Goal: Task Accomplishment & Management: Use online tool/utility

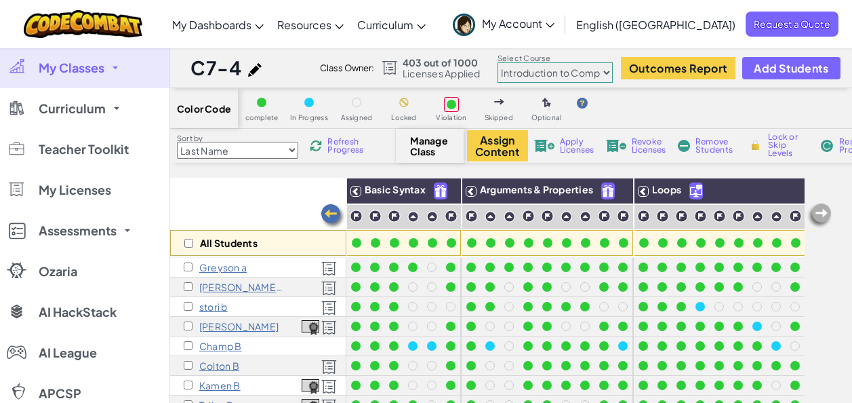
select select "560f1a9f22961295f9427742"
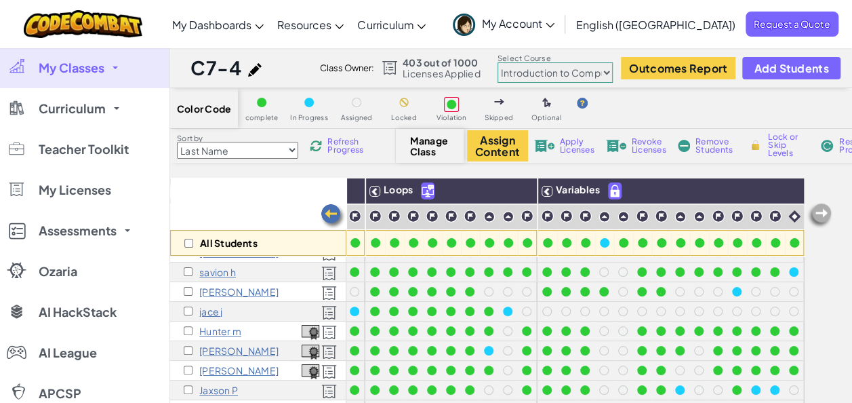
click at [65, 65] on span "My Classes" at bounding box center [72, 68] width 66 height 12
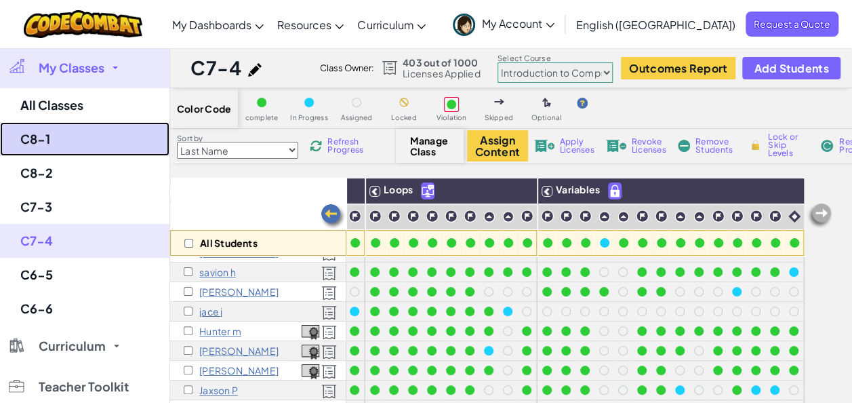
click at [37, 129] on link "C8-1" at bounding box center [84, 139] width 169 height 34
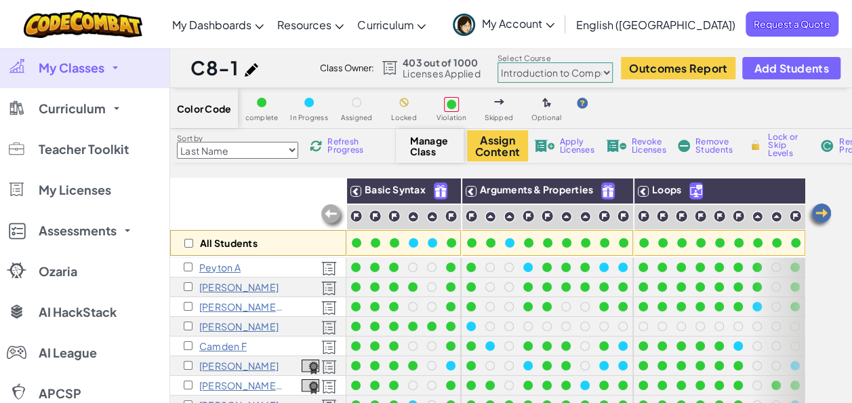
click at [571, 74] on select "Junior Introduction to Computer Science Game Development 1 Web Development 1 Co…" at bounding box center [555, 72] width 115 height 20
select select "5789587aad86a6efb573701e"
click at [498, 62] on select "Junior Introduction to Computer Science Game Development 1 Web Development 1 Co…" at bounding box center [555, 72] width 115 height 20
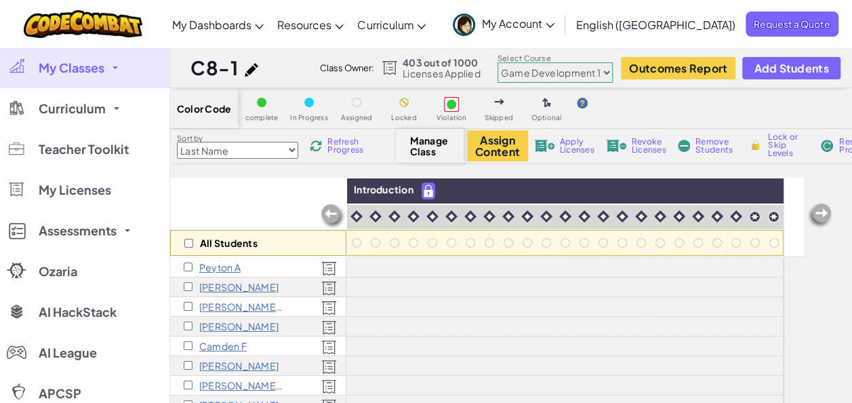
click at [771, 138] on span "Lock or Skip Levels" at bounding box center [788, 145] width 40 height 24
checkbox input "true"
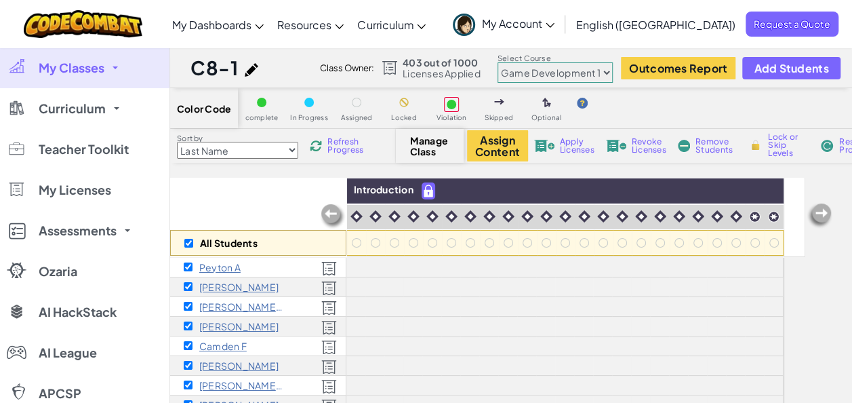
checkbox input "true"
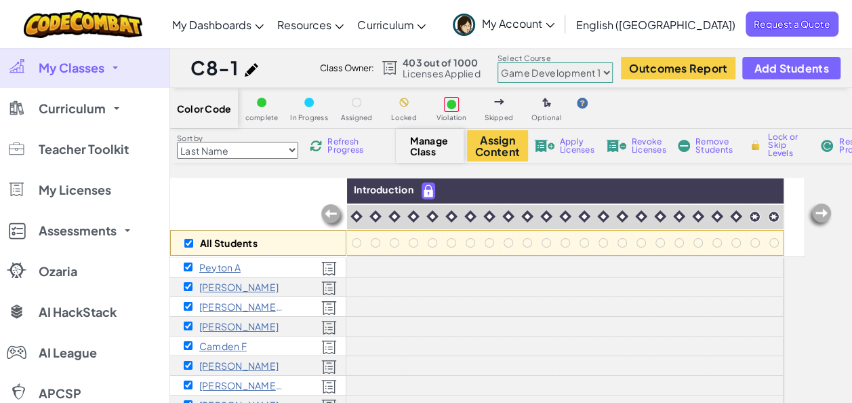
checkbox input "true"
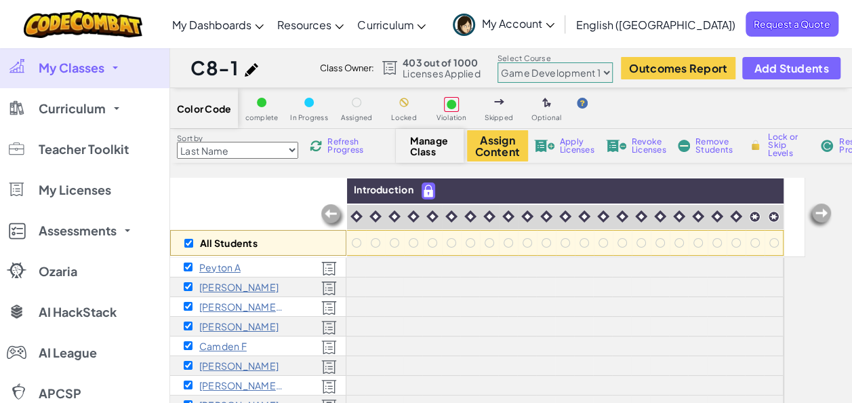
checkbox input "true"
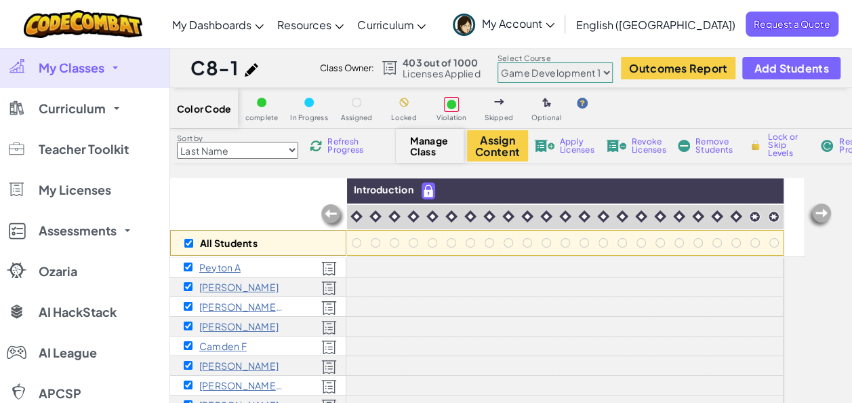
checkbox input "true"
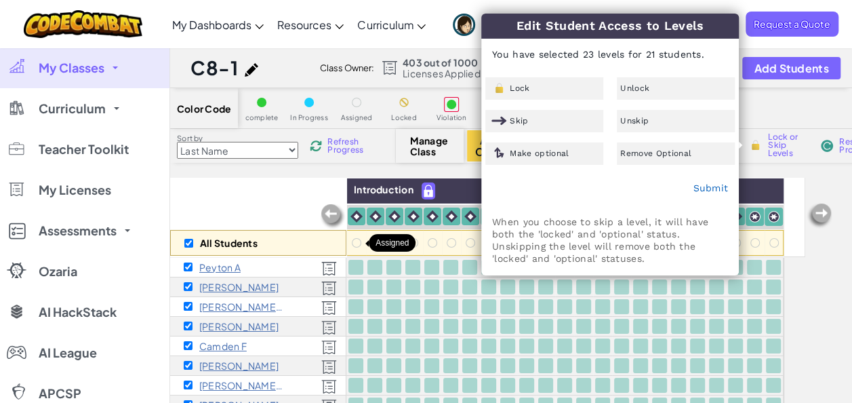
click at [355, 245] on div at bounding box center [356, 242] width 9 height 9
checkbox input "false"
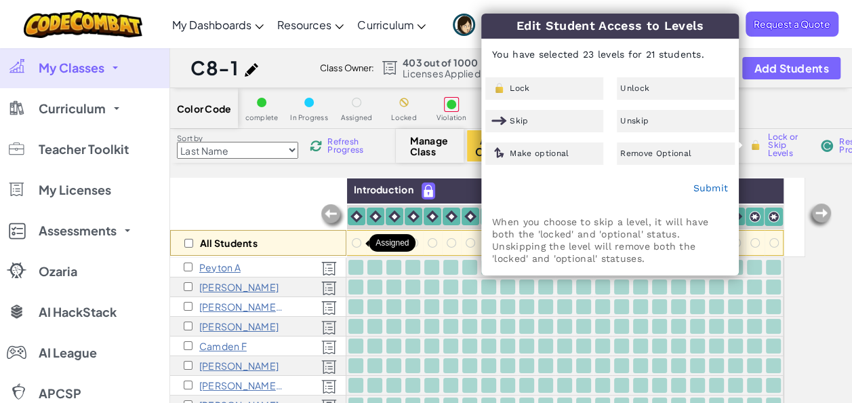
checkbox input "false"
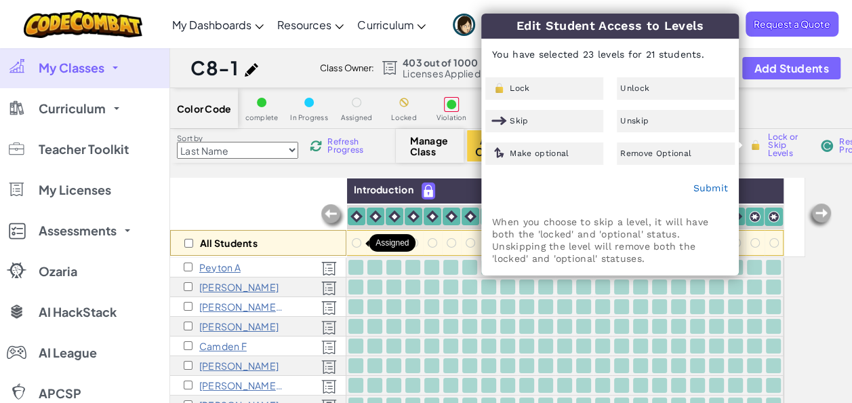
checkbox input "false"
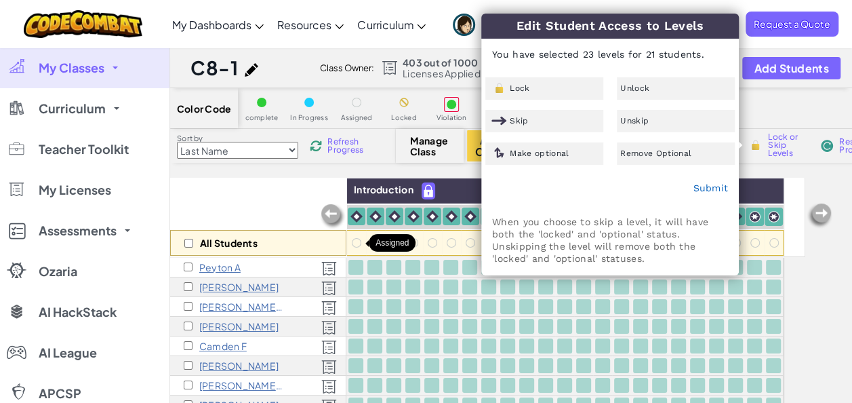
checkbox input "false"
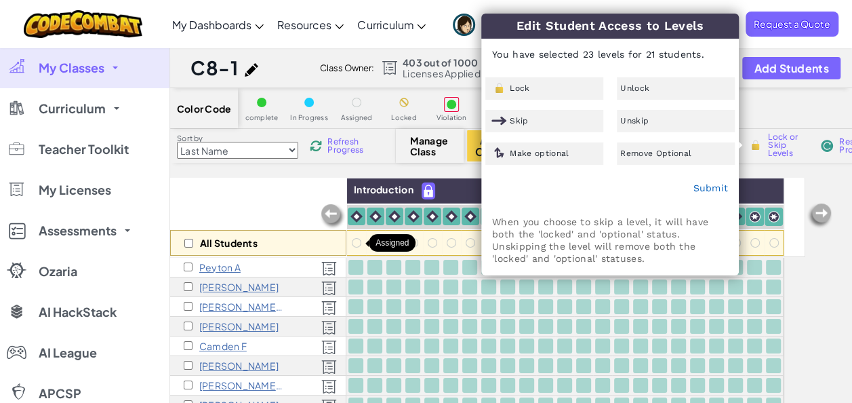
checkbox input "false"
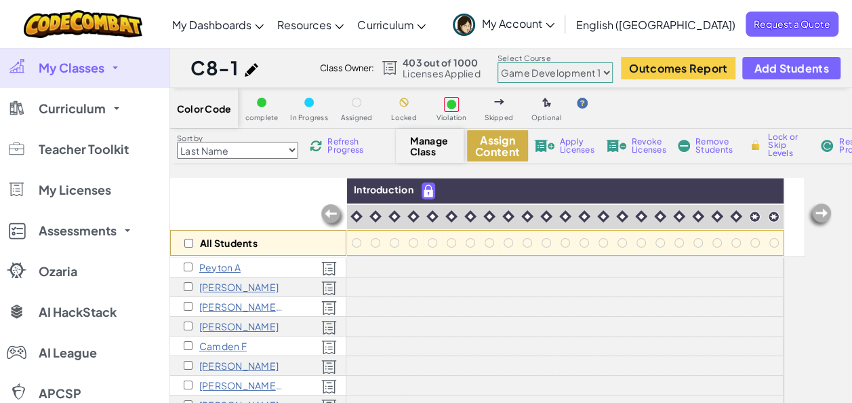
click at [478, 148] on button "Assign Content" at bounding box center [497, 145] width 61 height 31
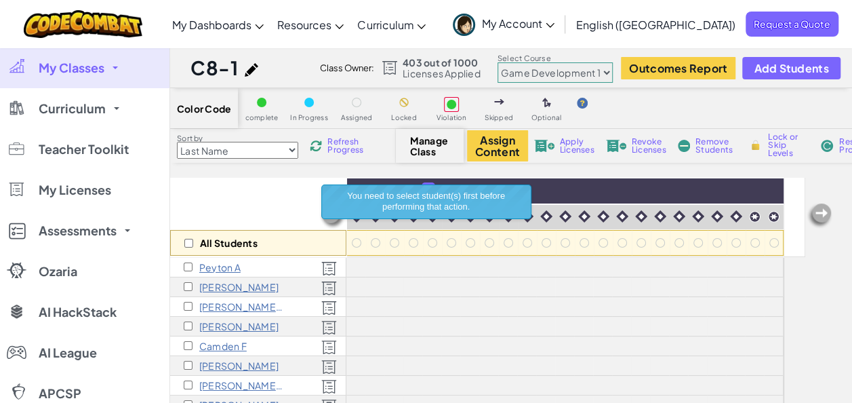
click at [243, 191] on div "All Students" at bounding box center [258, 217] width 176 height 79
click at [188, 241] on input "checkbox" at bounding box center [188, 243] width 9 height 9
checkbox input "true"
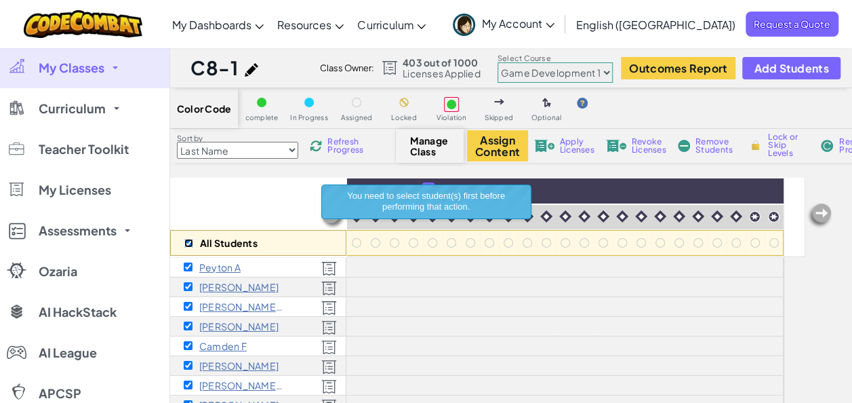
checkbox input "true"
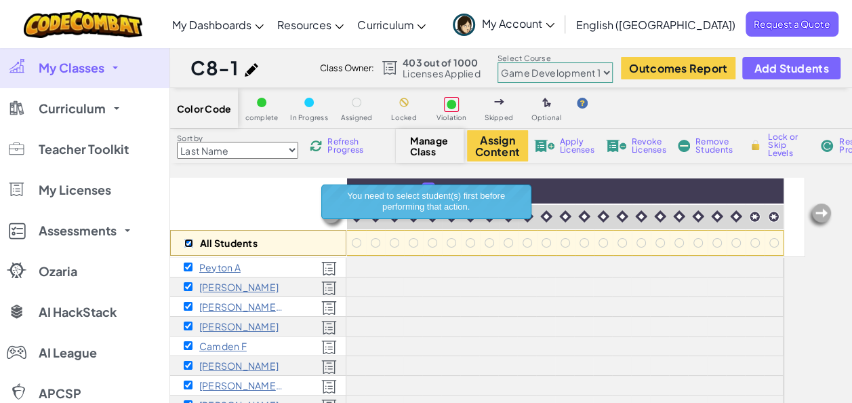
checkbox input "true"
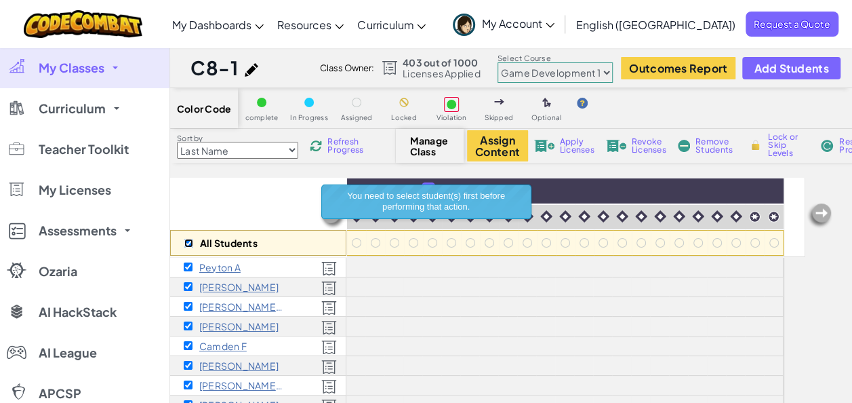
checkbox input "true"
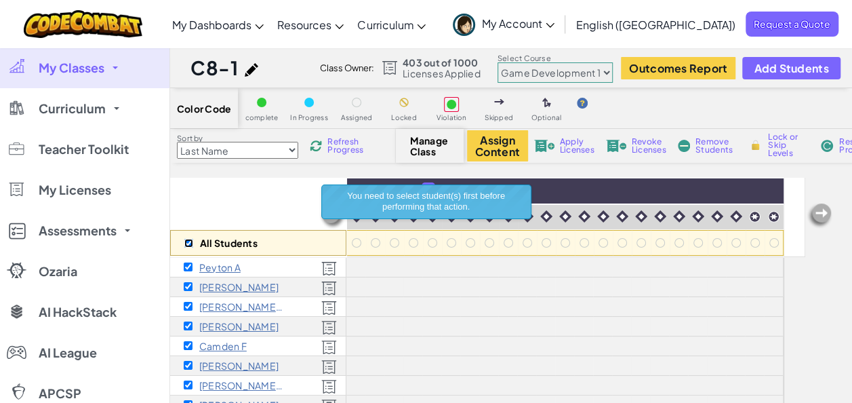
checkbox input "true"
click at [491, 137] on button "Assign Content" at bounding box center [497, 145] width 61 height 31
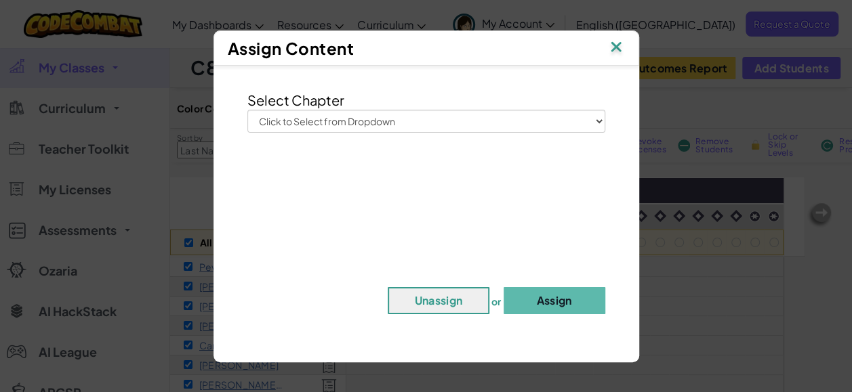
click at [615, 52] on img at bounding box center [616, 48] width 18 height 20
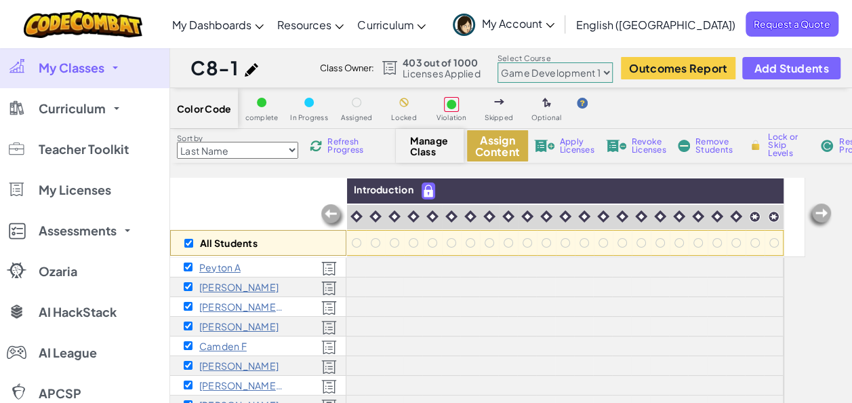
click at [514, 148] on button "Assign Content" at bounding box center [497, 145] width 61 height 31
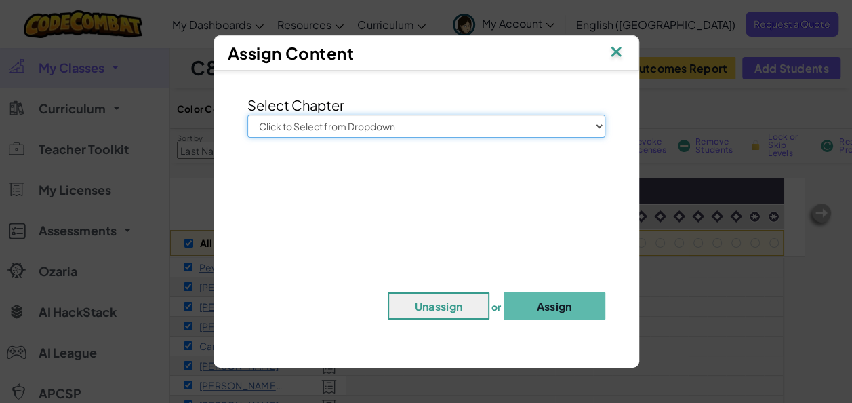
click at [594, 125] on select "Click to Select from Dropdown Junior Introduction to Computer Science Game Deve…" at bounding box center [426, 126] width 358 height 23
select select "Game Development 1"
click at [247, 115] on select "Click to Select from Dropdown Junior Introduction to Computer Science Game Deve…" at bounding box center [426, 126] width 358 height 23
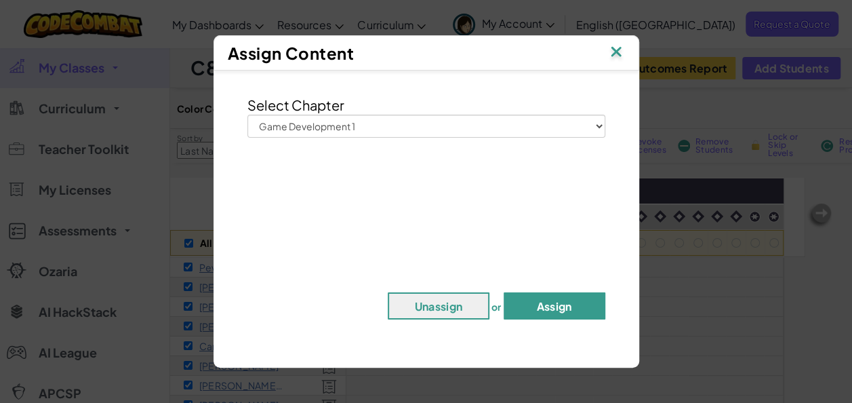
click at [539, 297] on button "Assign" at bounding box center [555, 305] width 102 height 27
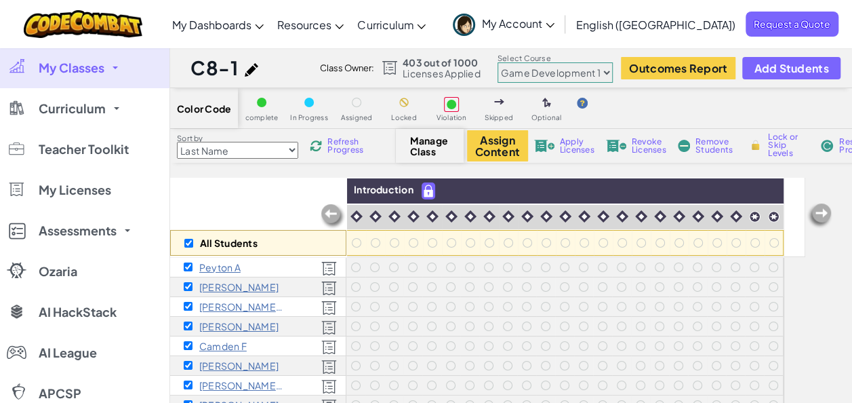
click at [792, 138] on span "Lock or Skip Levels" at bounding box center [788, 145] width 40 height 24
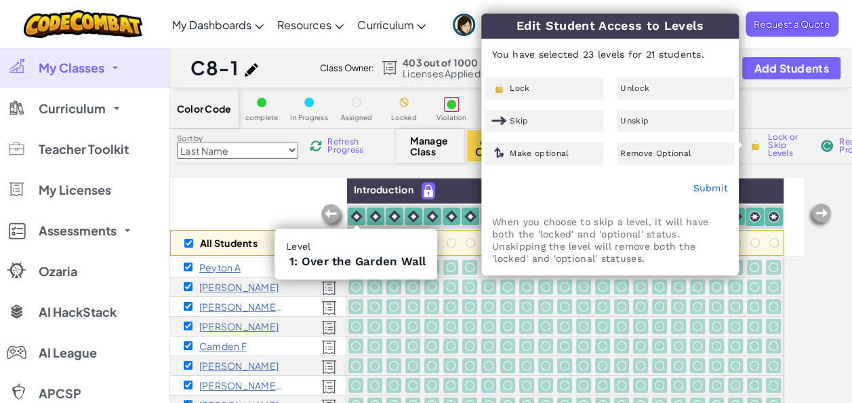
click at [357, 213] on img at bounding box center [356, 216] width 12 height 12
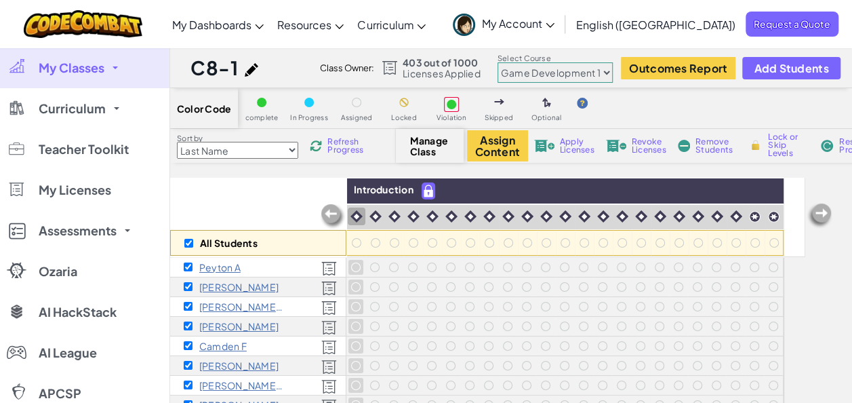
click at [357, 213] on img at bounding box center [356, 216] width 12 height 12
click at [300, 206] on div "All Students" at bounding box center [258, 217] width 176 height 79
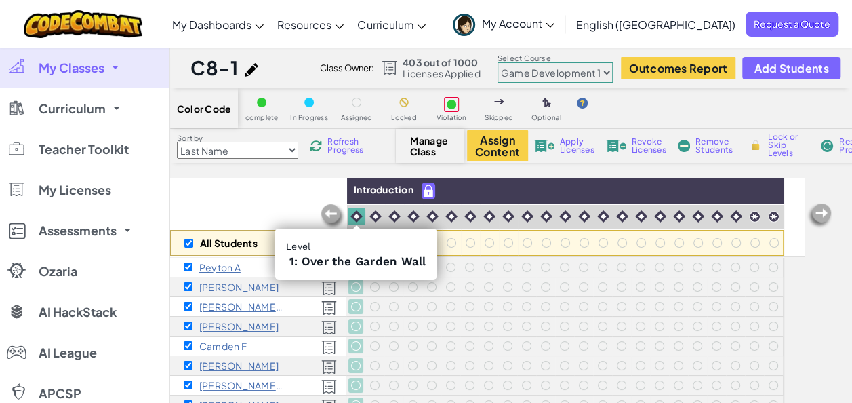
click at [352, 216] on img at bounding box center [356, 216] width 12 height 12
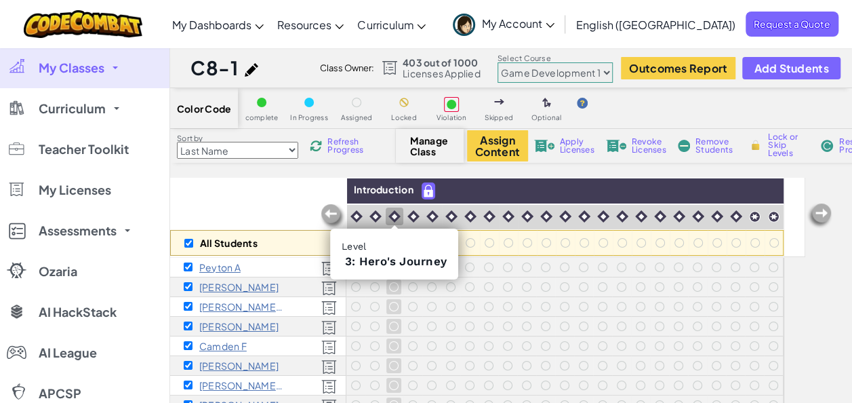
click at [394, 213] on img at bounding box center [394, 216] width 12 height 12
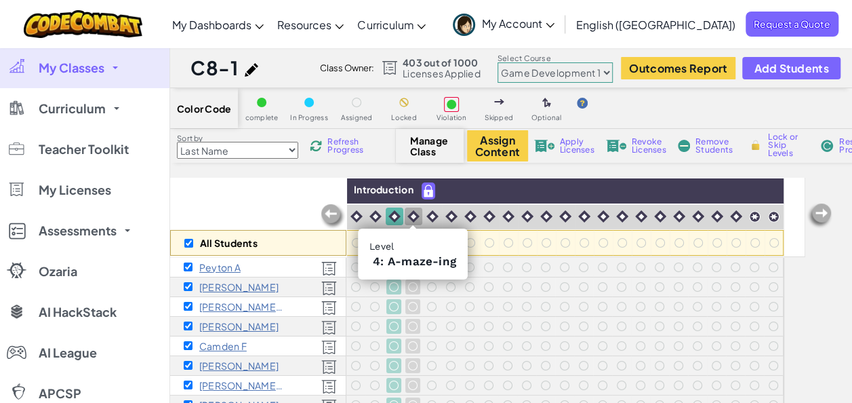
click at [409, 218] on img at bounding box center [413, 216] width 12 height 12
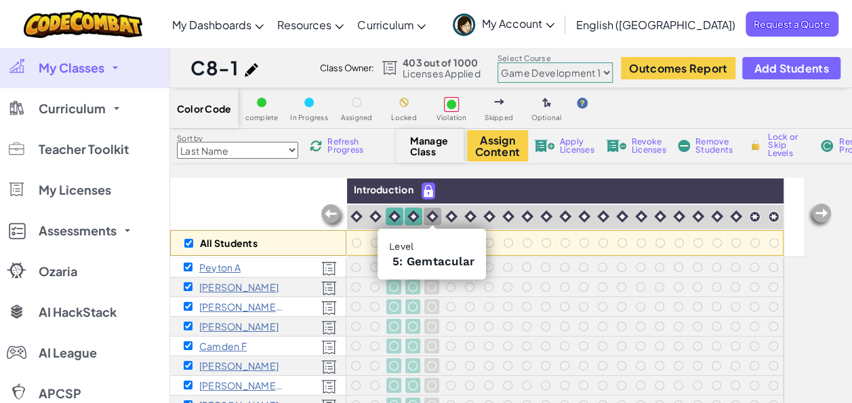
click at [431, 211] on img at bounding box center [432, 216] width 12 height 12
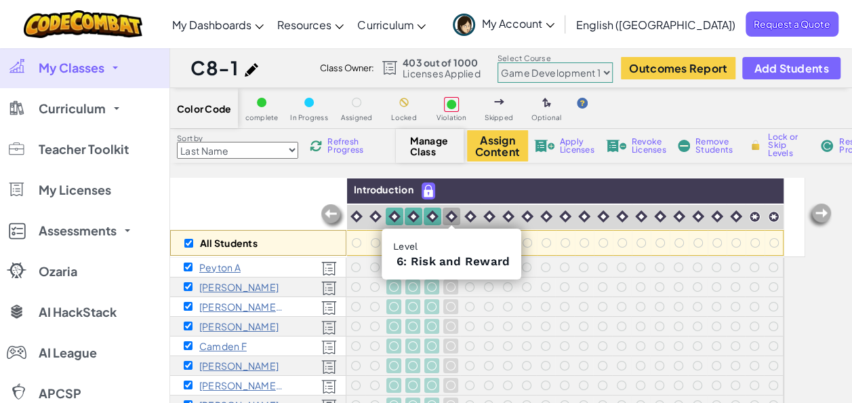
click at [447, 212] on img at bounding box center [451, 216] width 12 height 12
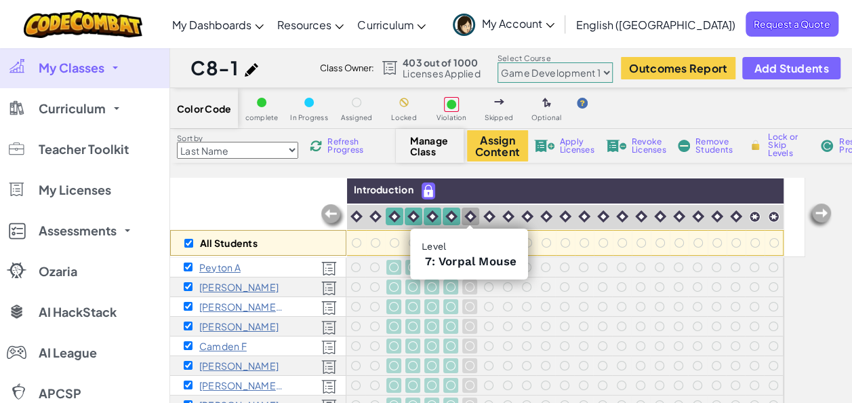
click at [465, 214] on img at bounding box center [470, 216] width 12 height 12
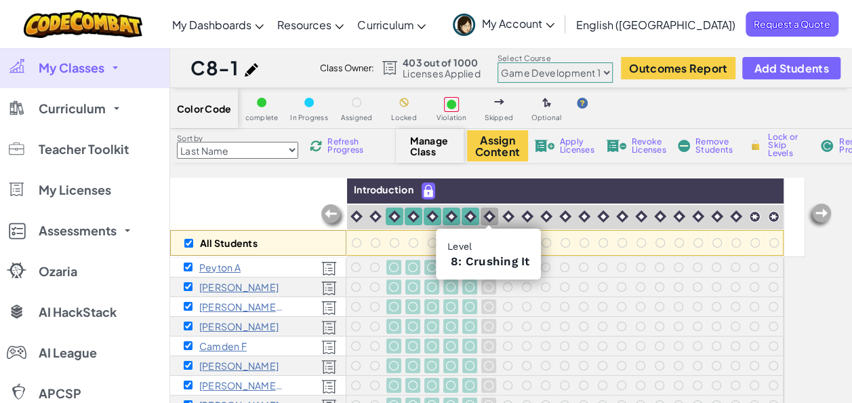
click at [488, 213] on img at bounding box center [489, 216] width 12 height 12
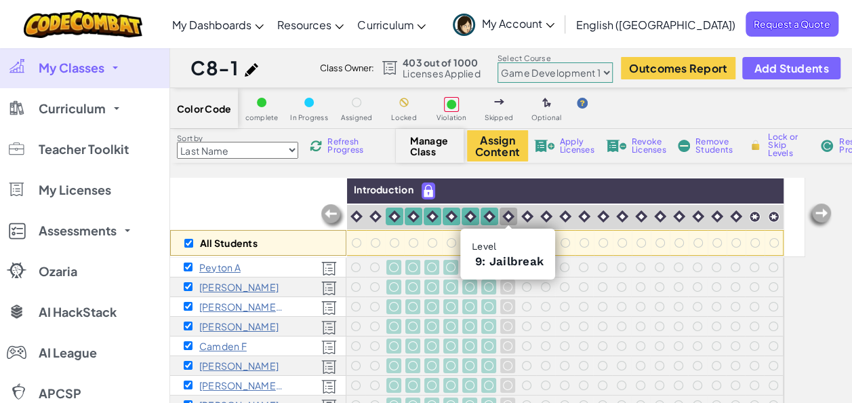
click at [508, 213] on img at bounding box center [508, 216] width 12 height 12
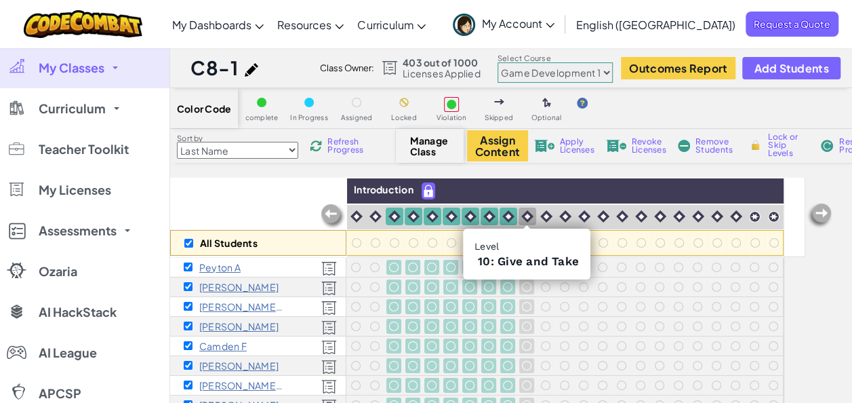
click at [521, 218] on img at bounding box center [527, 216] width 12 height 12
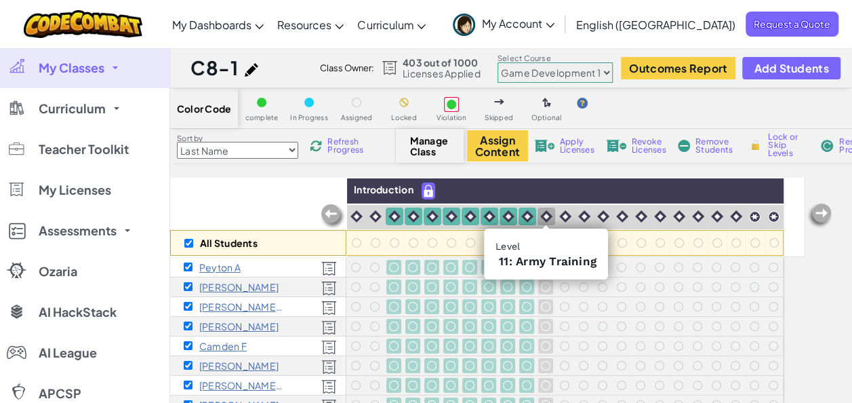
click at [541, 216] on img at bounding box center [546, 216] width 12 height 12
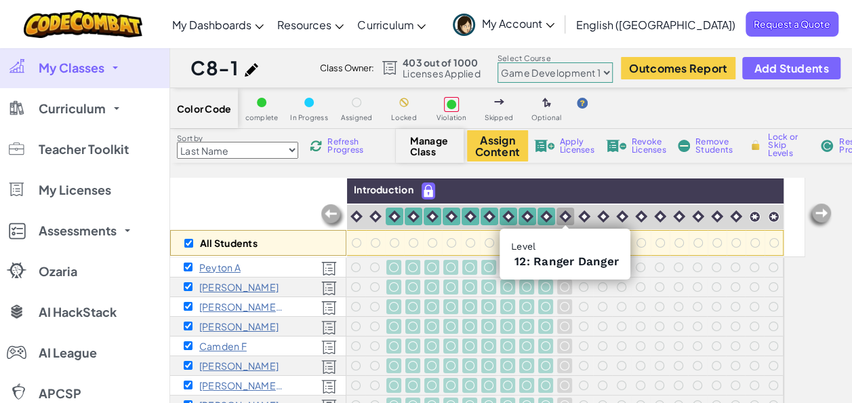
click at [567, 213] on img at bounding box center [565, 216] width 12 height 12
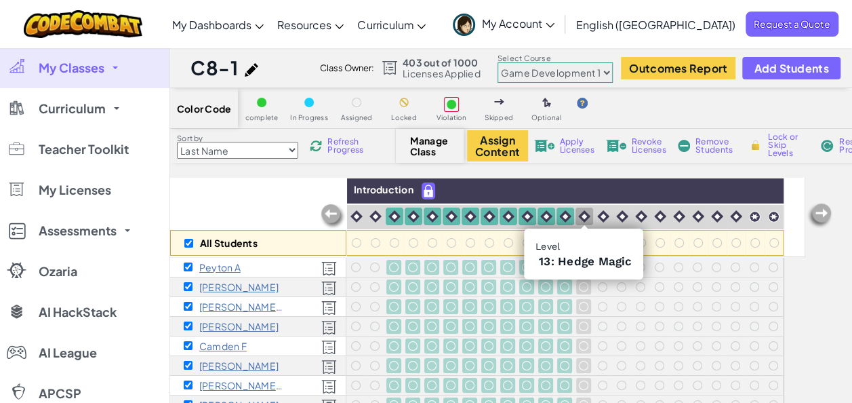
click at [582, 214] on img at bounding box center [584, 216] width 12 height 12
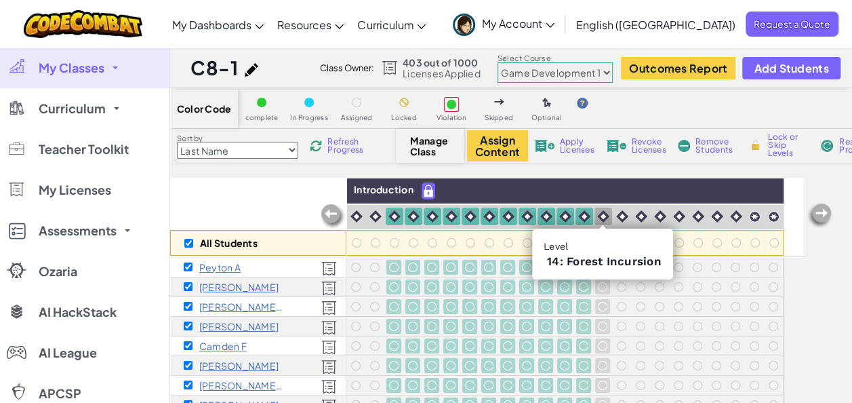
click at [599, 216] on img at bounding box center [603, 216] width 12 height 12
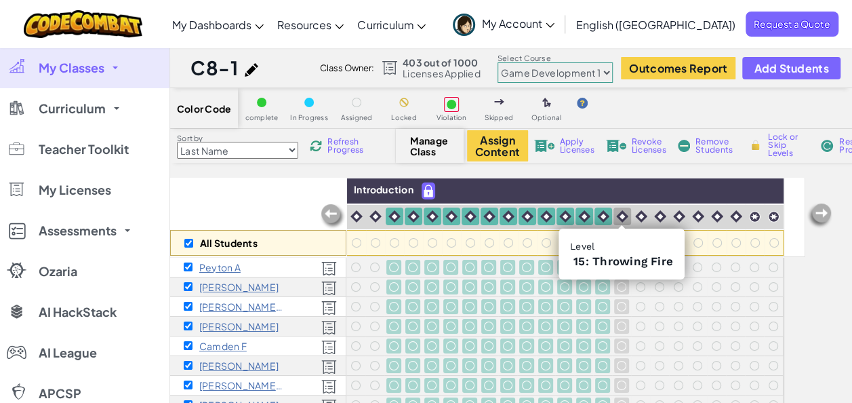
click at [622, 211] on img at bounding box center [622, 216] width 12 height 12
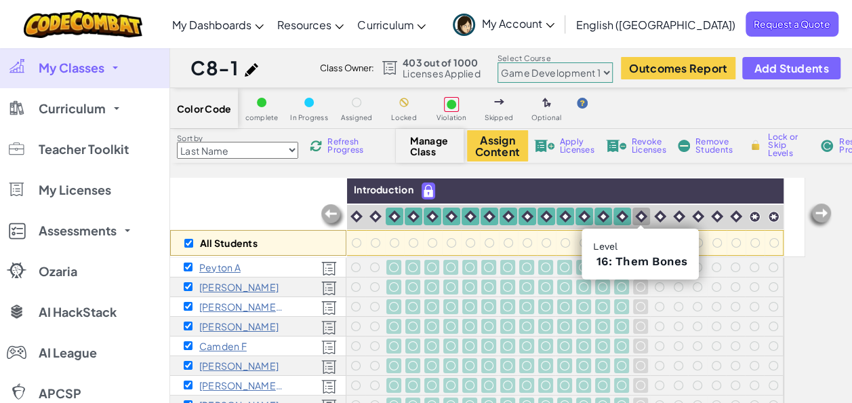
click at [639, 214] on img at bounding box center [641, 216] width 12 height 12
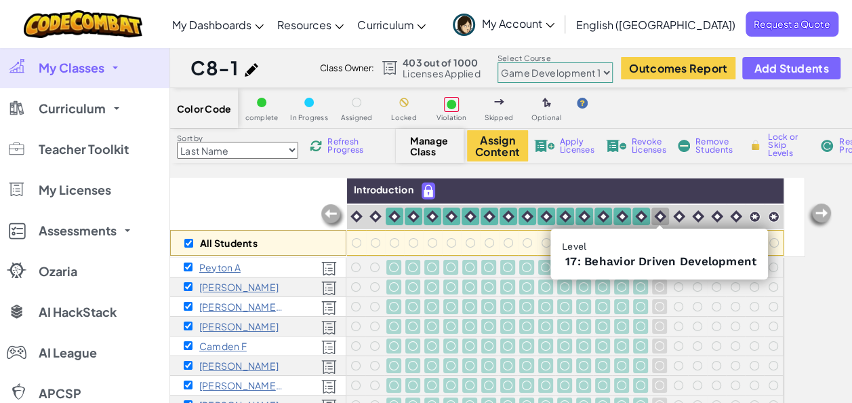
click at [659, 215] on img at bounding box center [660, 216] width 12 height 12
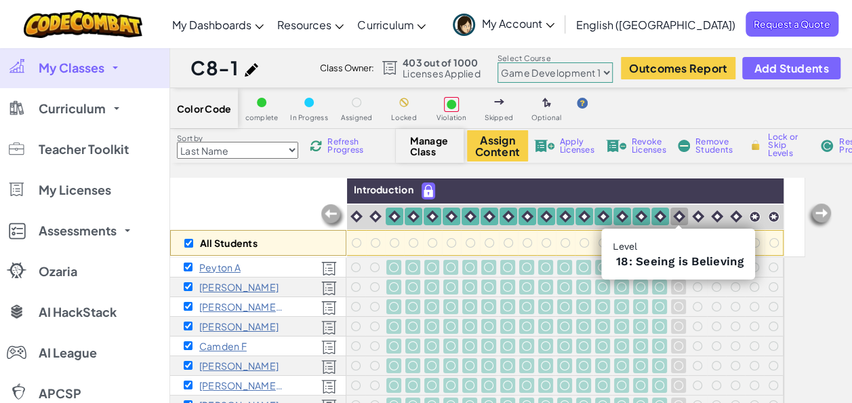
click at [678, 214] on img at bounding box center [679, 216] width 12 height 12
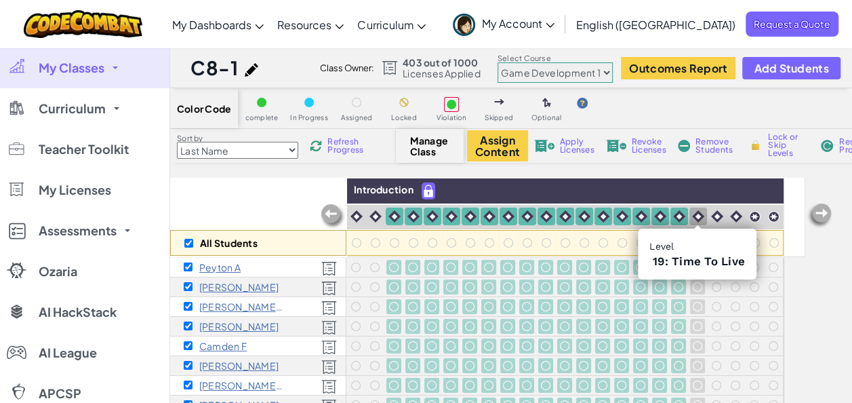
click at [698, 214] on img at bounding box center [698, 216] width 12 height 12
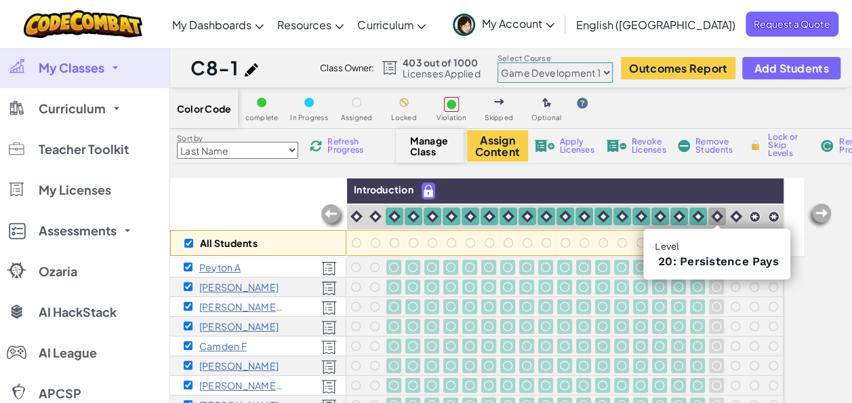
click at [715, 216] on img at bounding box center [717, 216] width 12 height 12
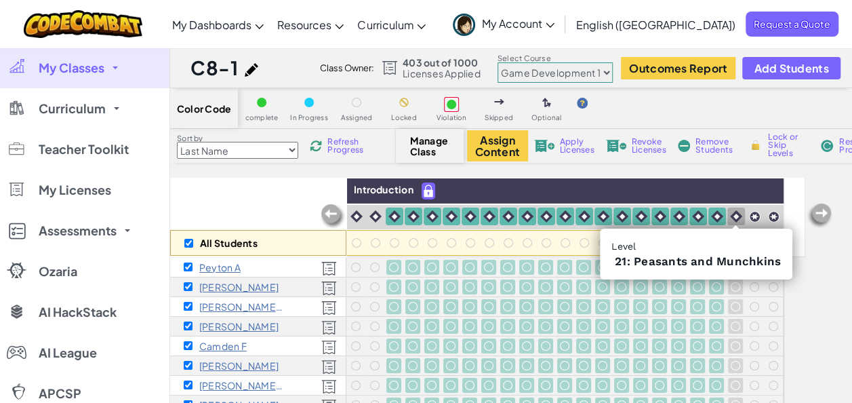
click at [737, 213] on img at bounding box center [736, 216] width 12 height 12
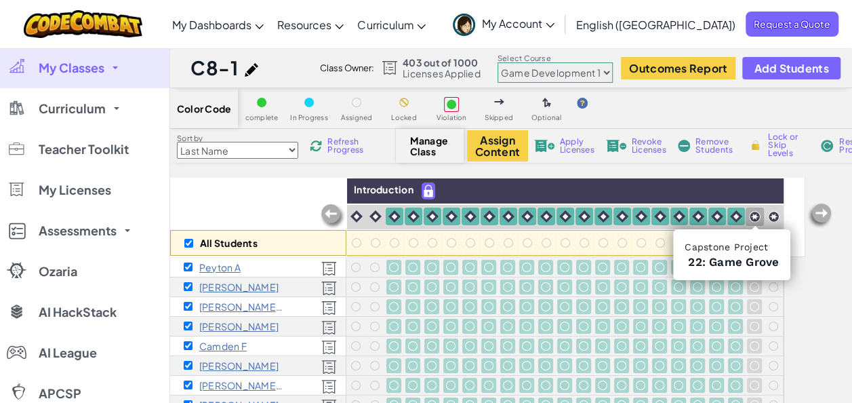
click at [752, 212] on img at bounding box center [755, 217] width 12 height 12
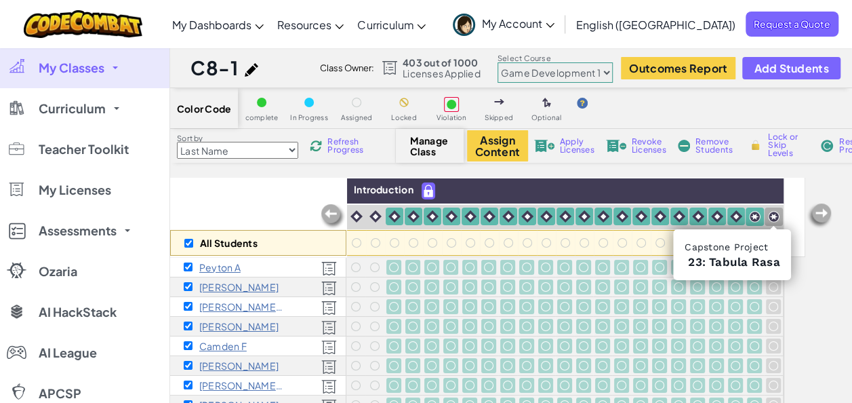
click at [769, 214] on img at bounding box center [774, 217] width 12 height 12
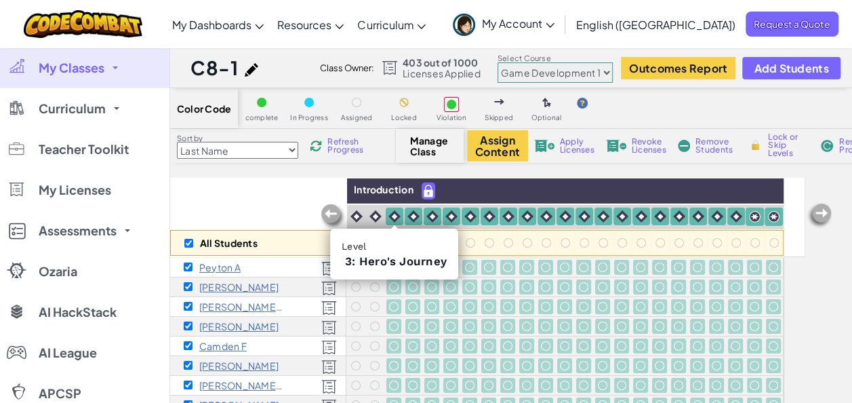
click at [388, 216] on img at bounding box center [394, 216] width 12 height 12
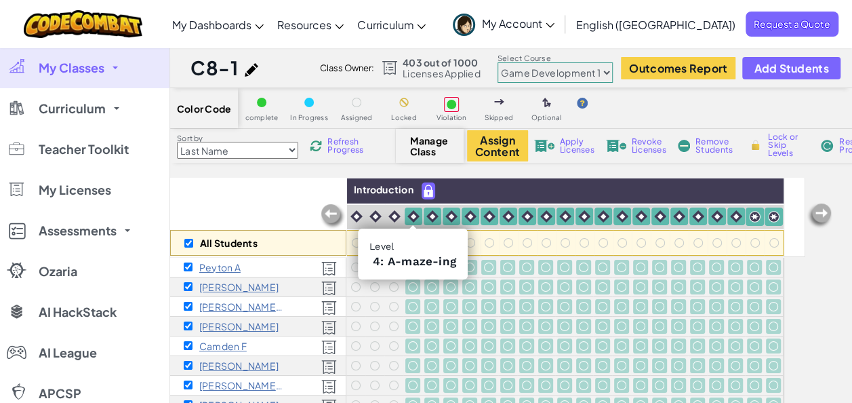
click at [405, 216] on div at bounding box center [414, 216] width 18 height 18
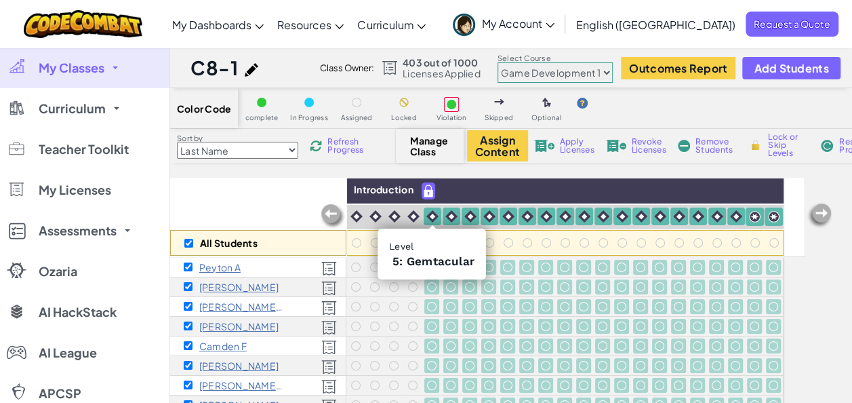
click at [427, 211] on img at bounding box center [432, 216] width 12 height 12
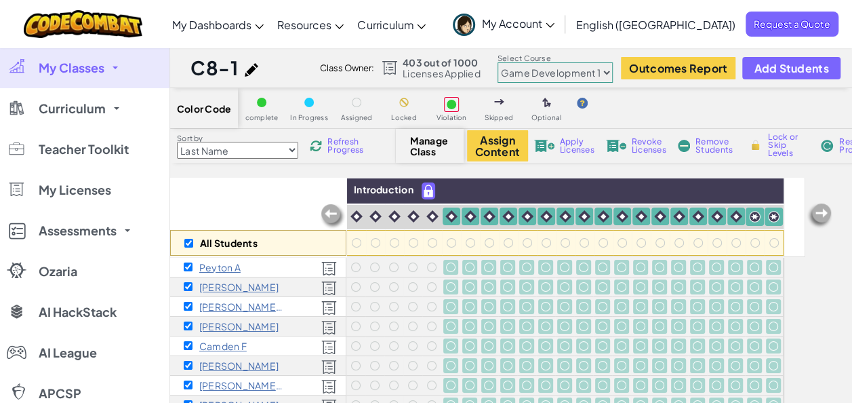
click at [765, 131] on div "Assign Content Apply Licenses Revoke Licenses Remove Students Lock or Skip Leve…" at bounding box center [704, 145] width 474 height 31
click at [788, 147] on span "Lock or Skip Levels" at bounding box center [788, 145] width 40 height 24
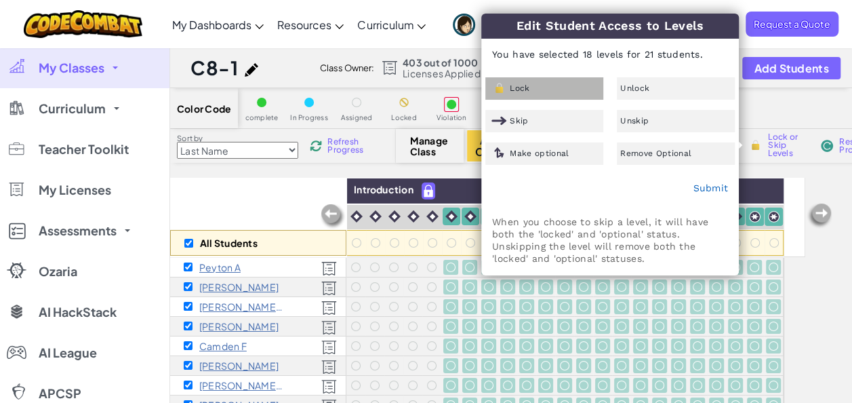
click at [541, 95] on div "Lock" at bounding box center [544, 88] width 118 height 22
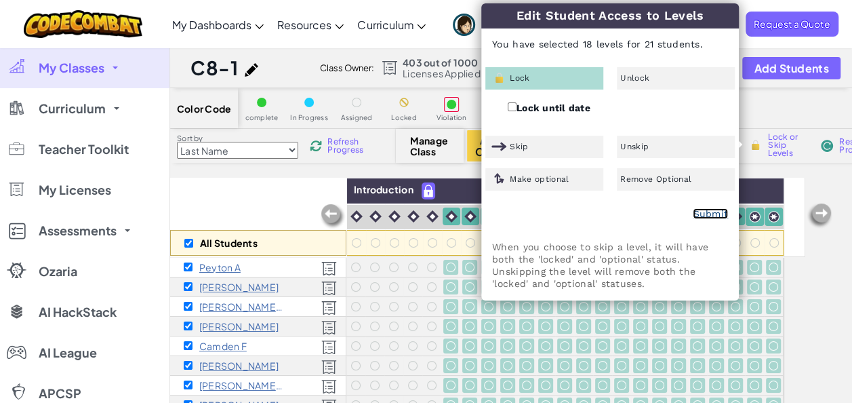
click at [715, 217] on link "Submit" at bounding box center [710, 213] width 35 height 11
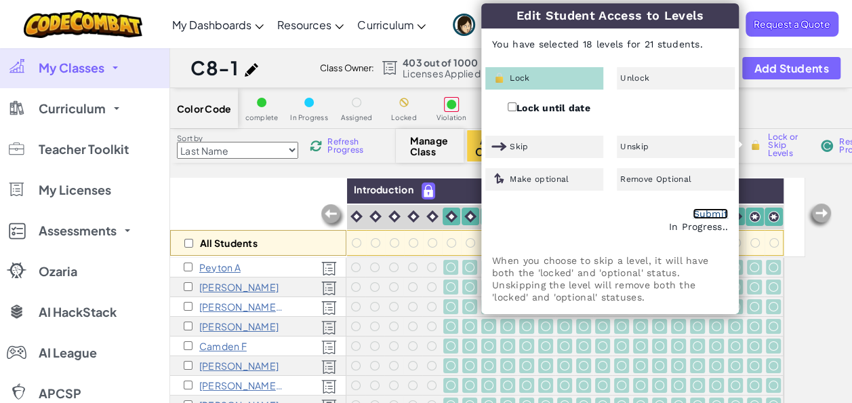
checkbox input "false"
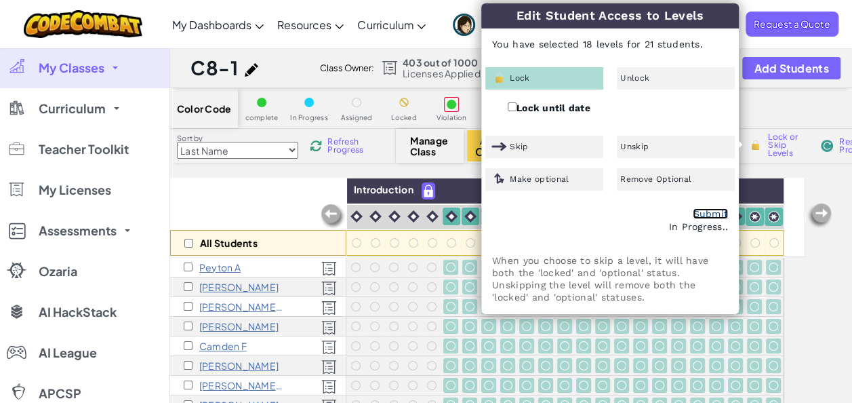
checkbox input "false"
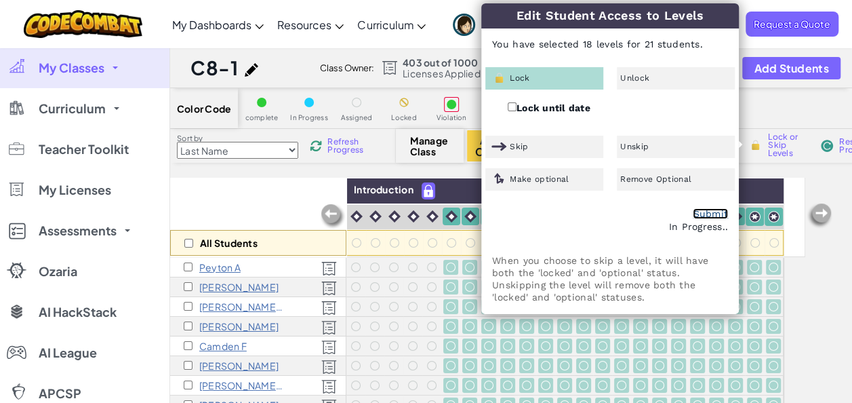
checkbox input "false"
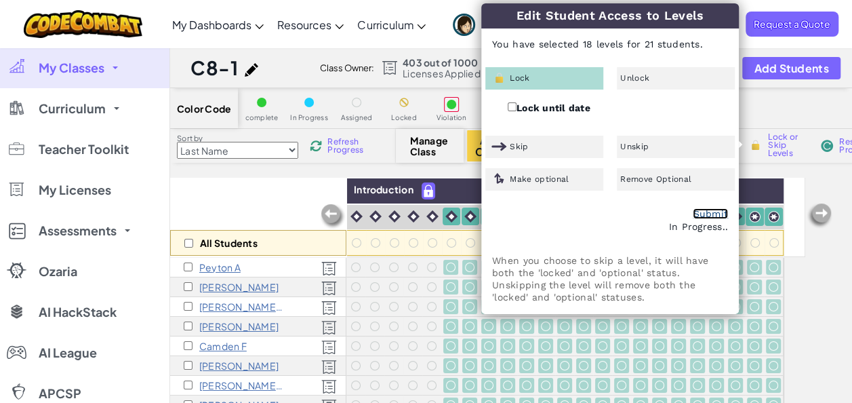
checkbox input "false"
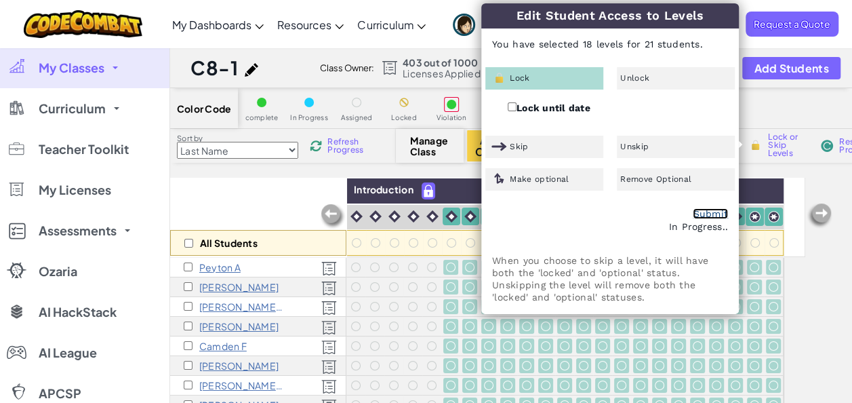
checkbox input "false"
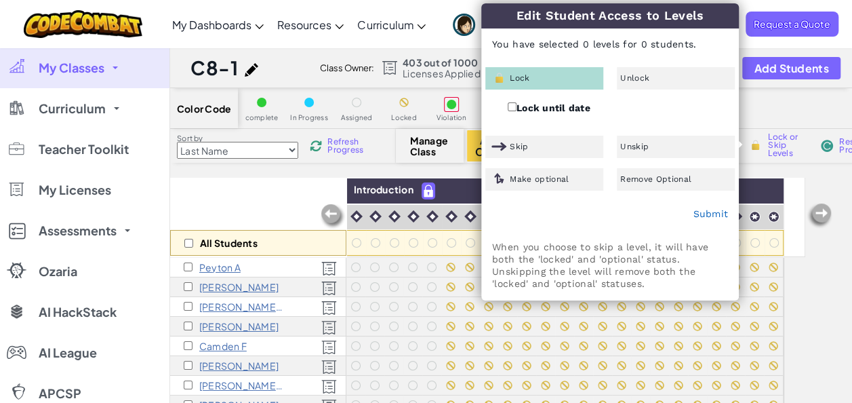
click at [243, 192] on div "All Students" at bounding box center [258, 217] width 176 height 79
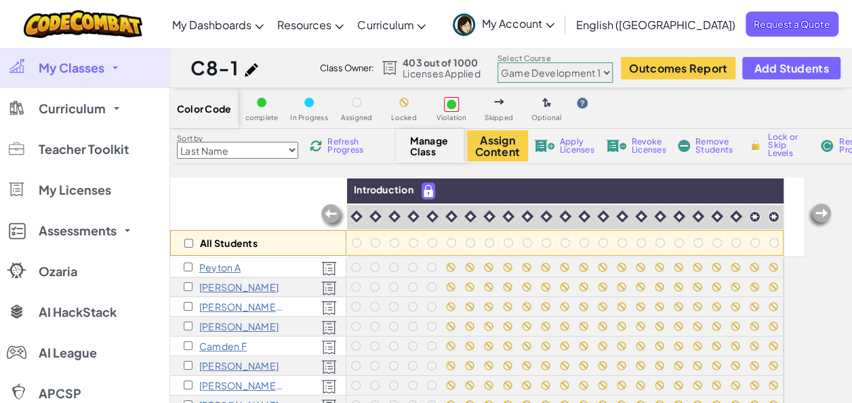
click at [249, 321] on p "[PERSON_NAME]" at bounding box center [238, 326] width 79 height 11
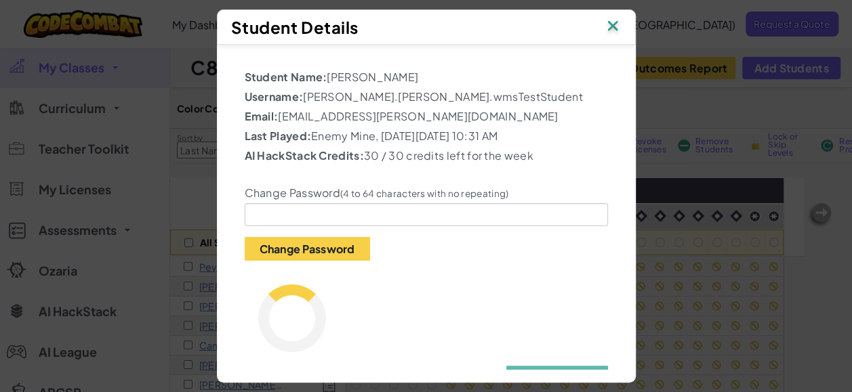
click at [630, 24] on div "Student Details" at bounding box center [426, 26] width 419 height 35
click at [617, 17] on img at bounding box center [613, 27] width 18 height 20
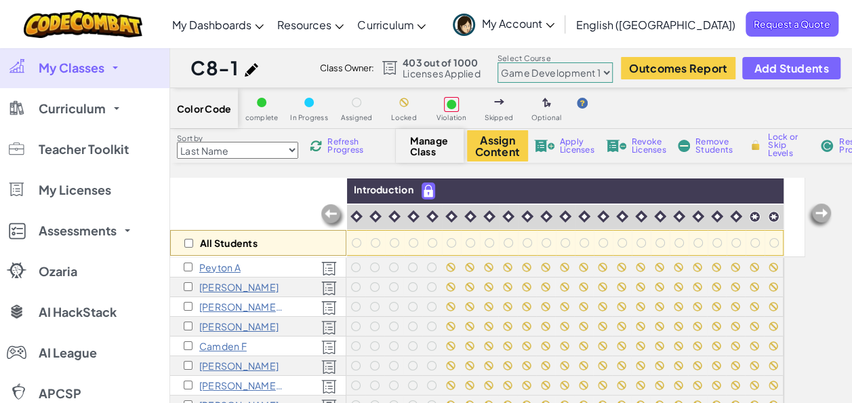
click at [561, 28] on link "My Account" at bounding box center [503, 24] width 115 height 43
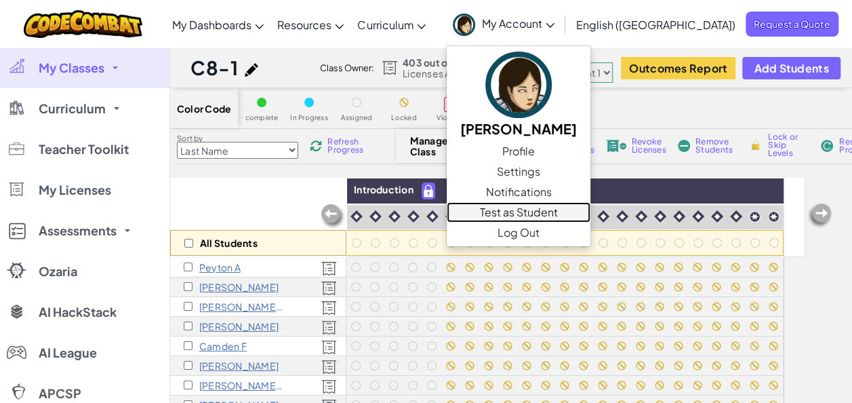
click at [590, 210] on link "Test as Student" at bounding box center [519, 212] width 144 height 20
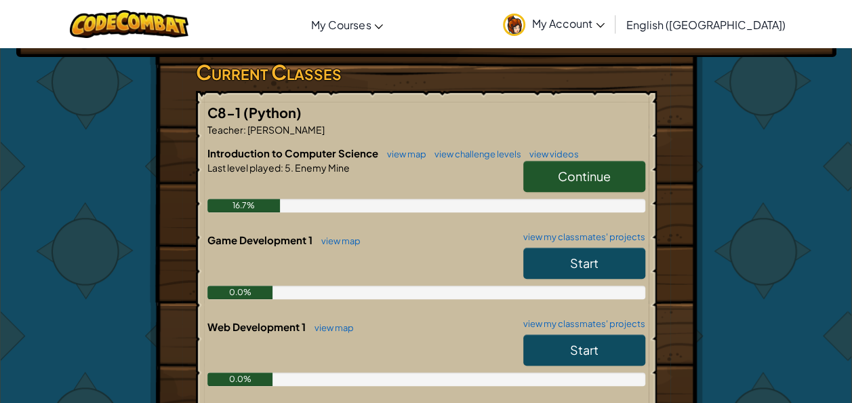
scroll to position [228, 0]
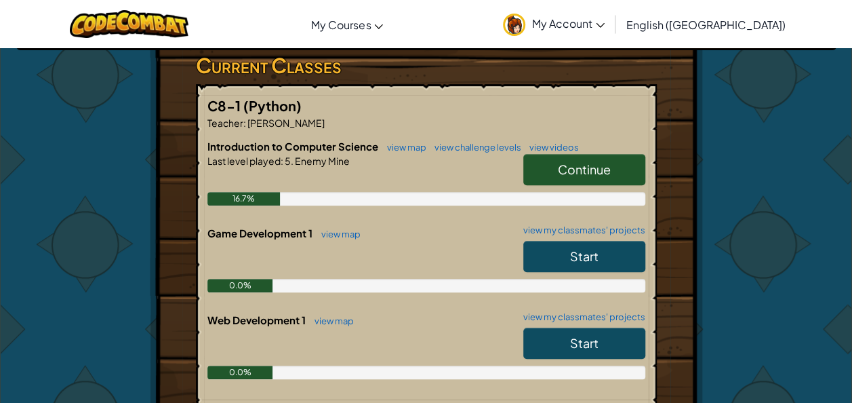
click at [572, 252] on span "Start" at bounding box center [584, 256] width 28 height 16
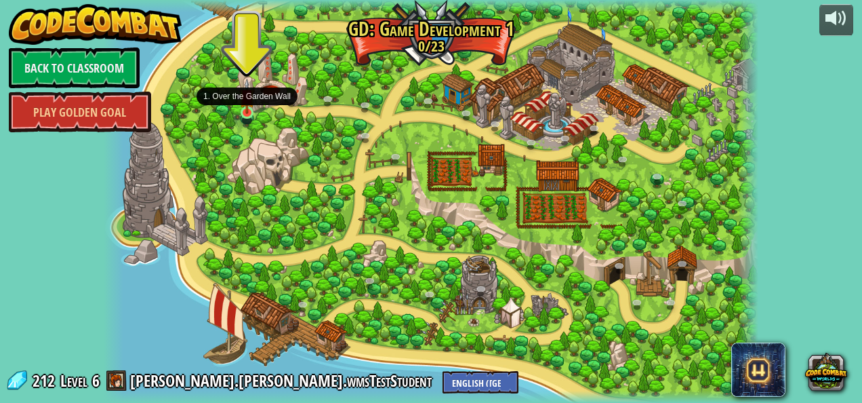
click at [247, 101] on img at bounding box center [247, 96] width 16 height 35
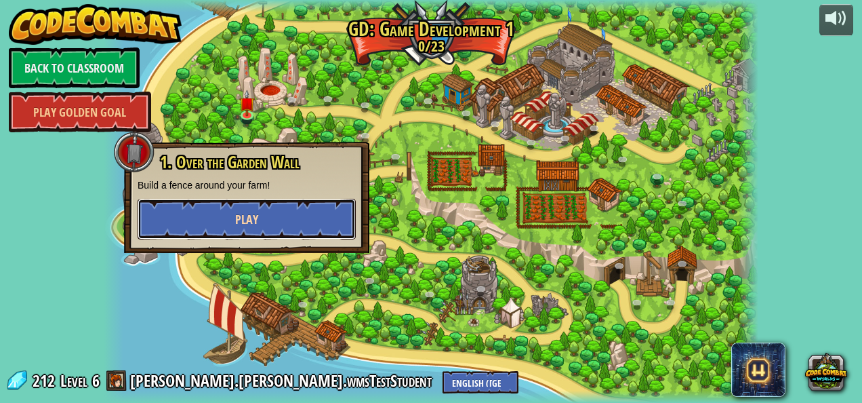
click at [248, 220] on span "Play" at bounding box center [246, 219] width 23 height 17
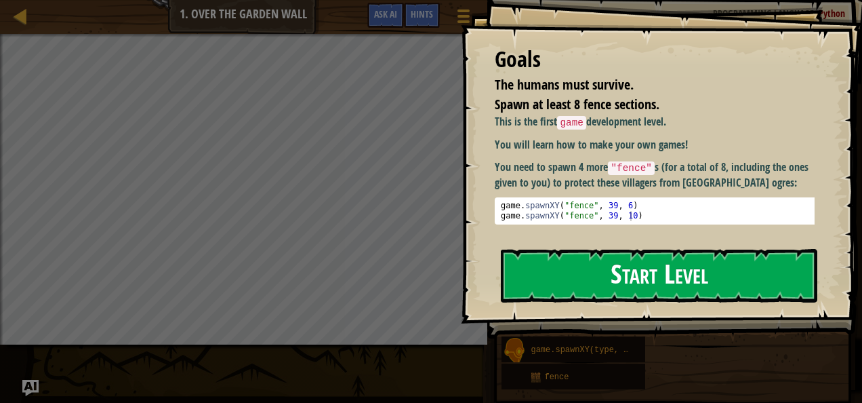
click at [622, 273] on button "Start Level" at bounding box center [659, 276] width 317 height 54
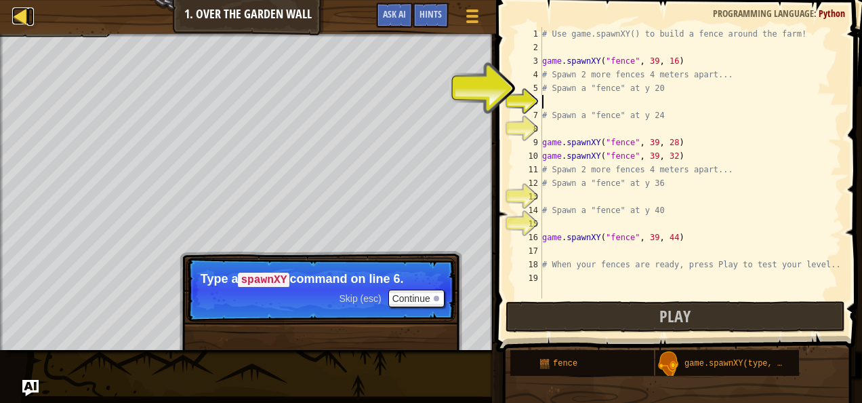
click at [22, 15] on div at bounding box center [20, 15] width 17 height 17
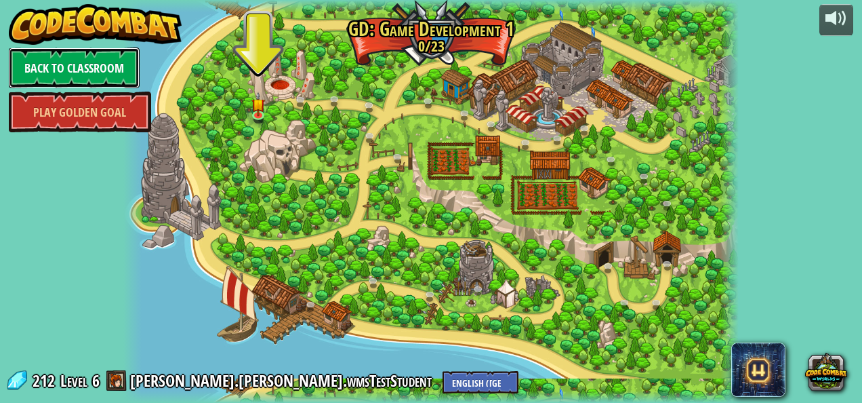
click at [104, 58] on link "Back to Classroom" at bounding box center [74, 67] width 131 height 41
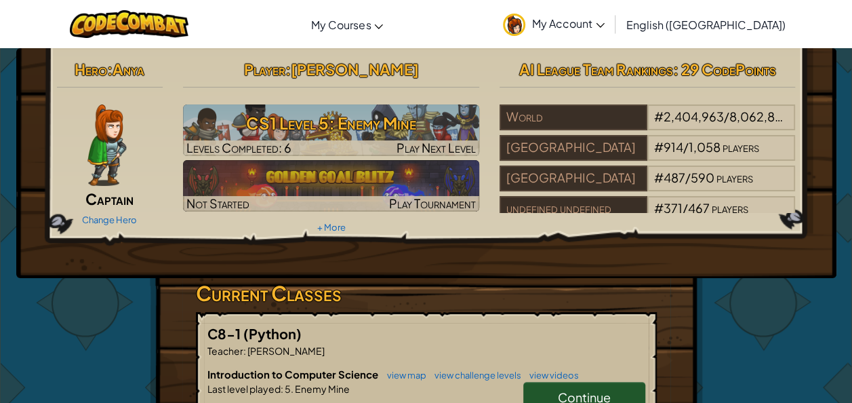
click at [605, 27] on icon at bounding box center [600, 25] width 9 height 5
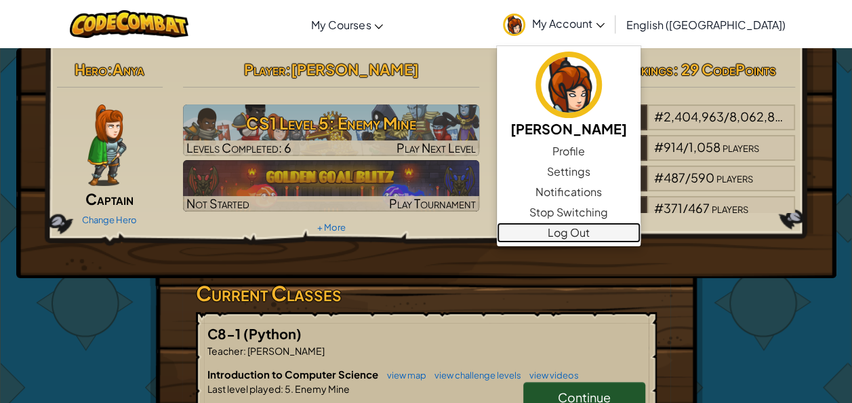
click at [641, 232] on link "Log Out" at bounding box center [569, 232] width 144 height 20
